Goal: Find specific page/section: Find specific page/section

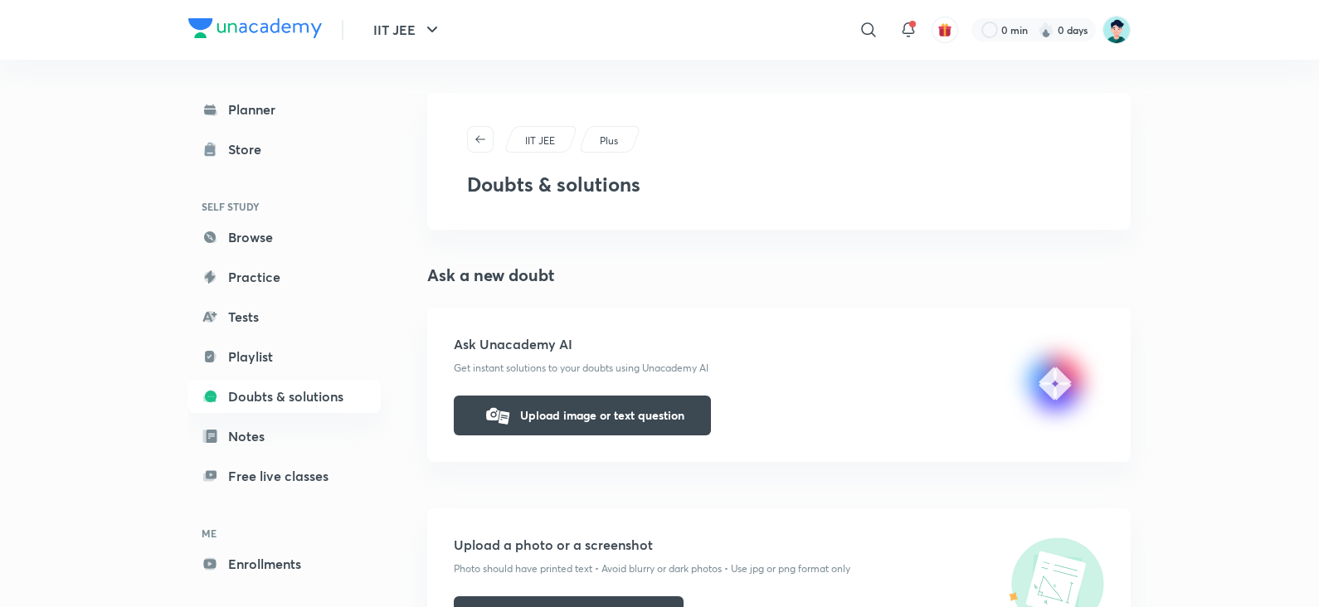
click at [377, 12] on div "IIT JEE ​ 0 min 0 days" at bounding box center [659, 30] width 943 height 60
click at [377, 22] on button "IIT JEE" at bounding box center [407, 29] width 89 height 33
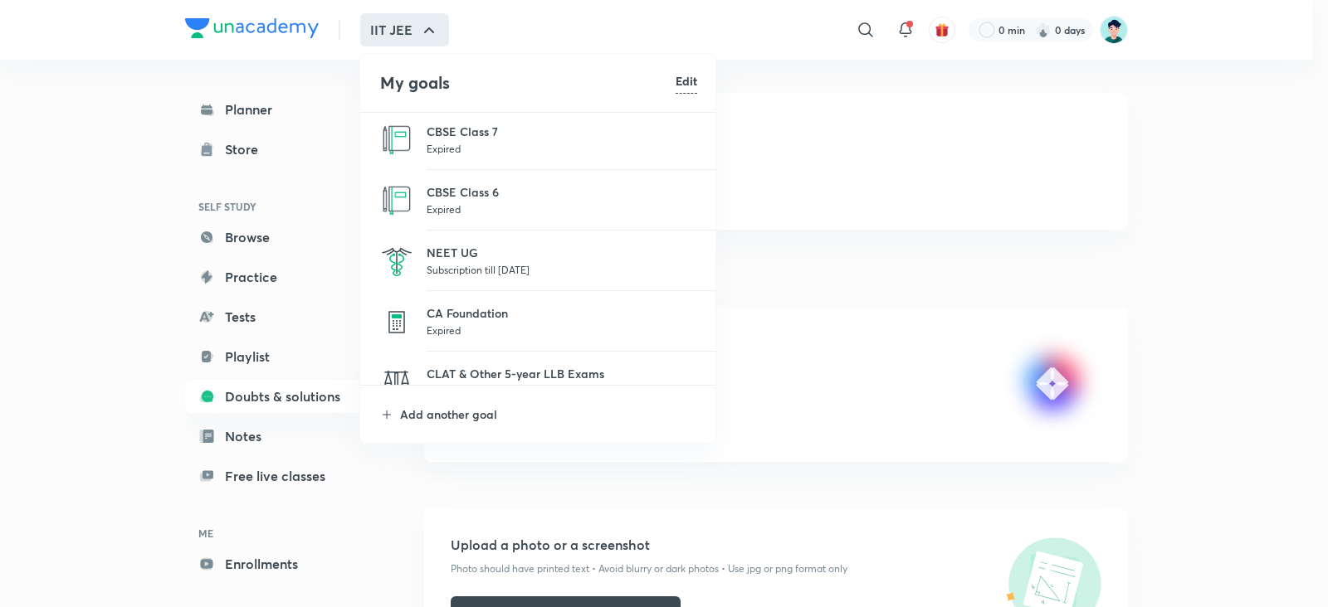
scroll to position [1347, 0]
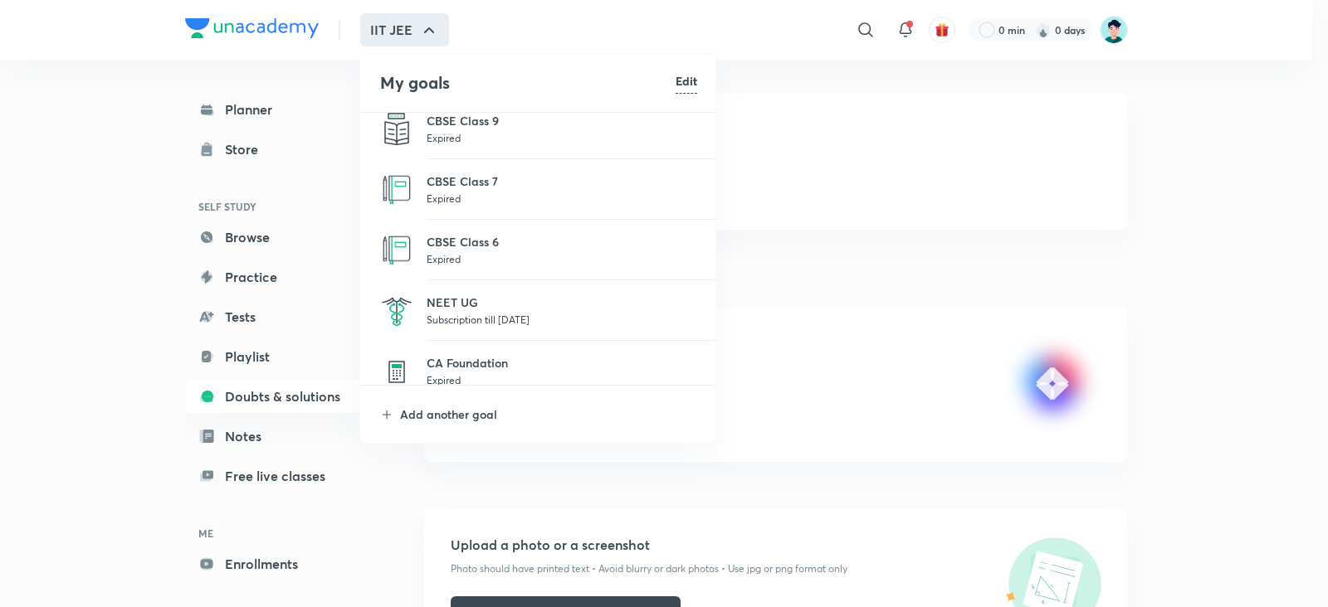
click at [486, 312] on p "Subscription till [DATE]" at bounding box center [561, 319] width 270 height 17
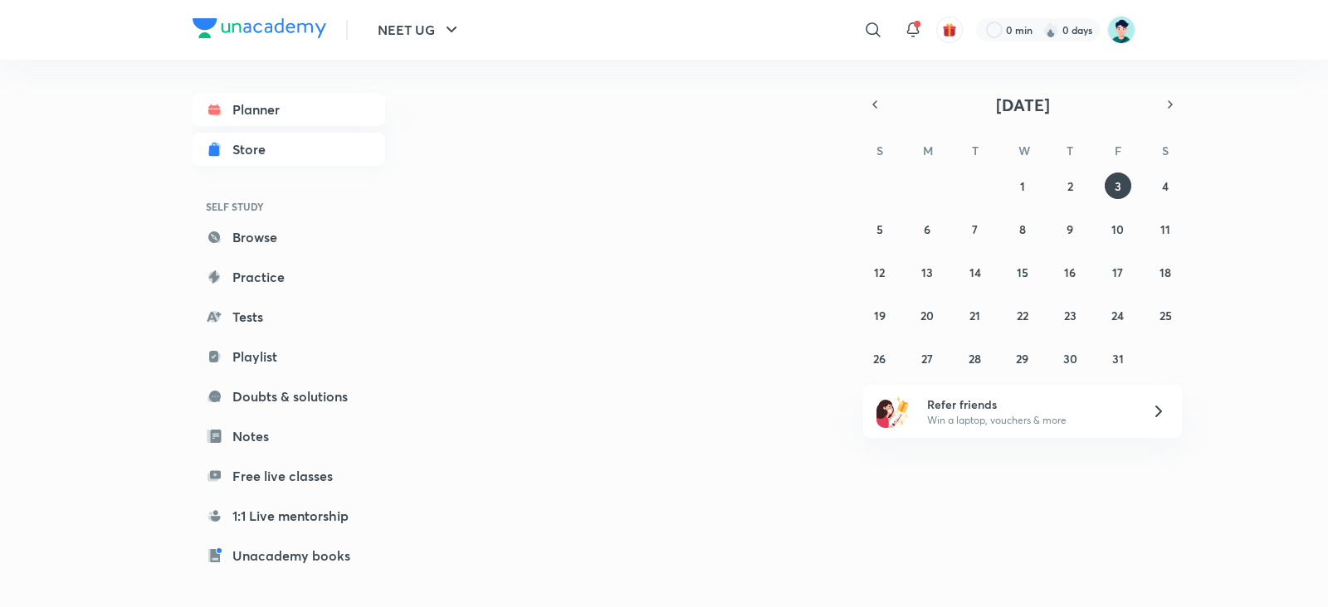
drag, startPoint x: 286, startPoint y: 24, endPoint x: 280, endPoint y: 154, distance: 130.4
click at [286, 24] on img at bounding box center [259, 28] width 134 height 20
